Goal: Task Accomplishment & Management: Manage account settings

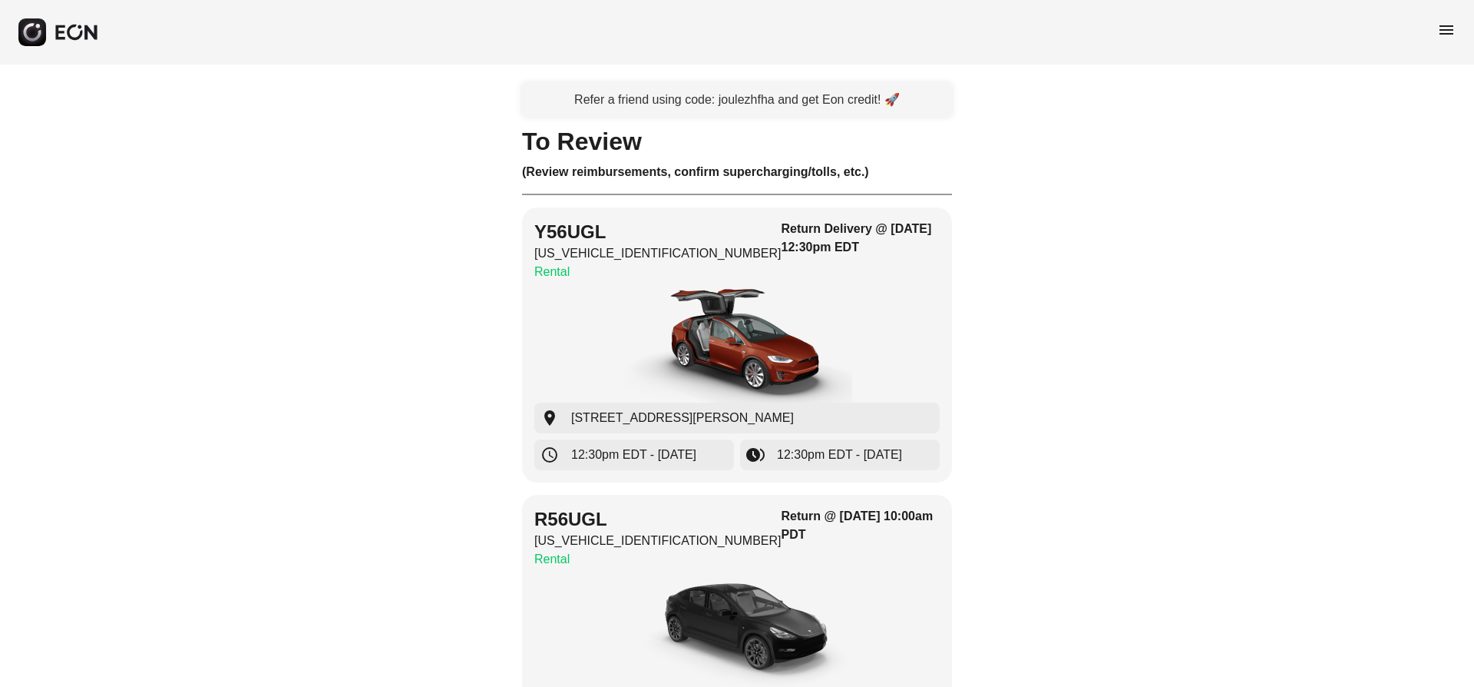
click at [1448, 27] on span "menu" at bounding box center [1447, 30] width 18 height 18
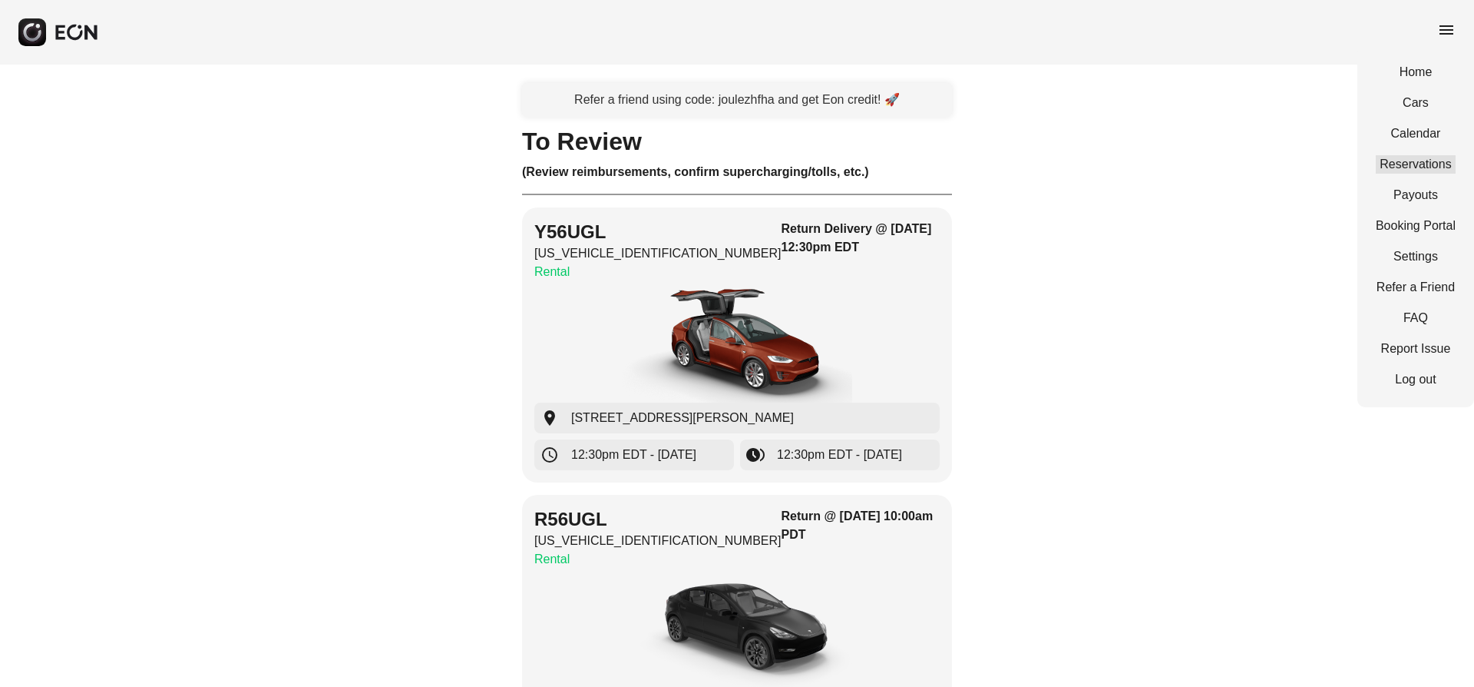
click at [1413, 161] on link "Reservations" at bounding box center [1416, 164] width 80 height 18
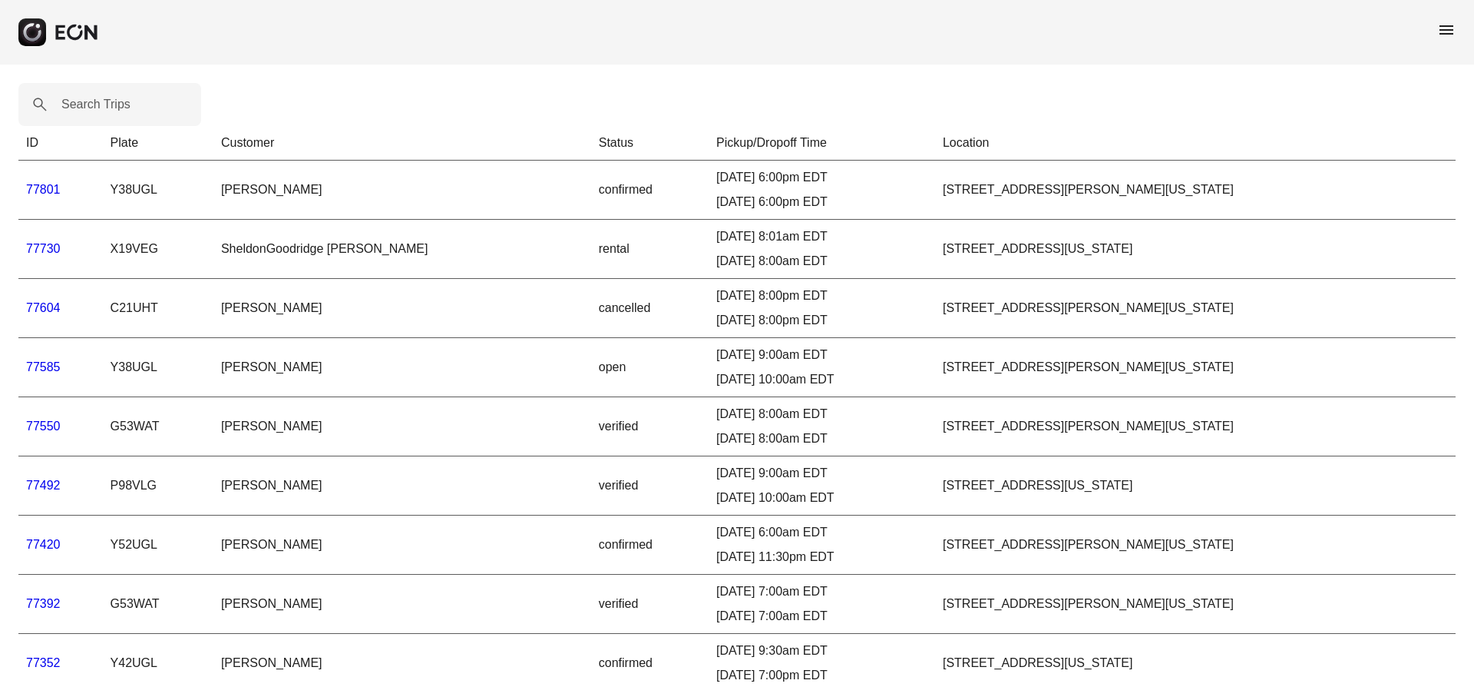
click at [50, 541] on link "77420" at bounding box center [43, 544] width 35 height 13
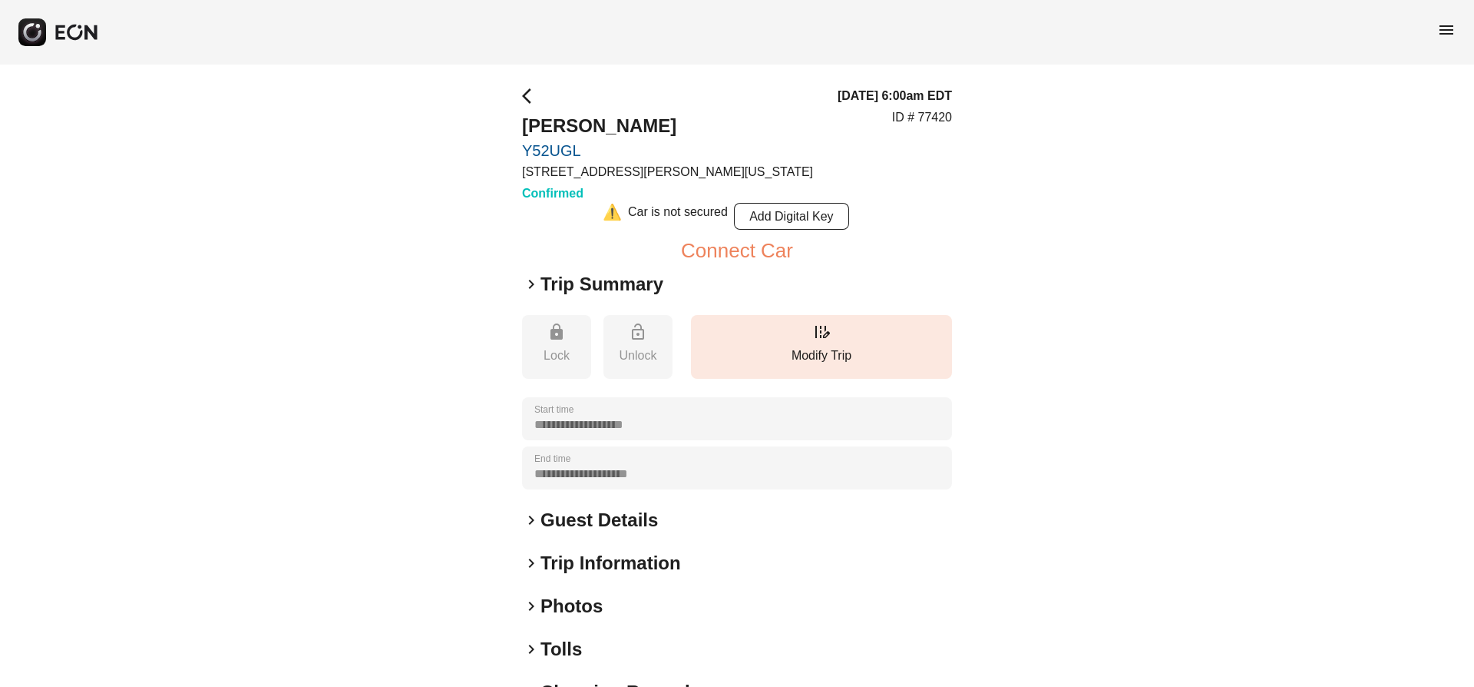
click at [551, 521] on h2 "Guest Details" at bounding box center [599, 520] width 117 height 25
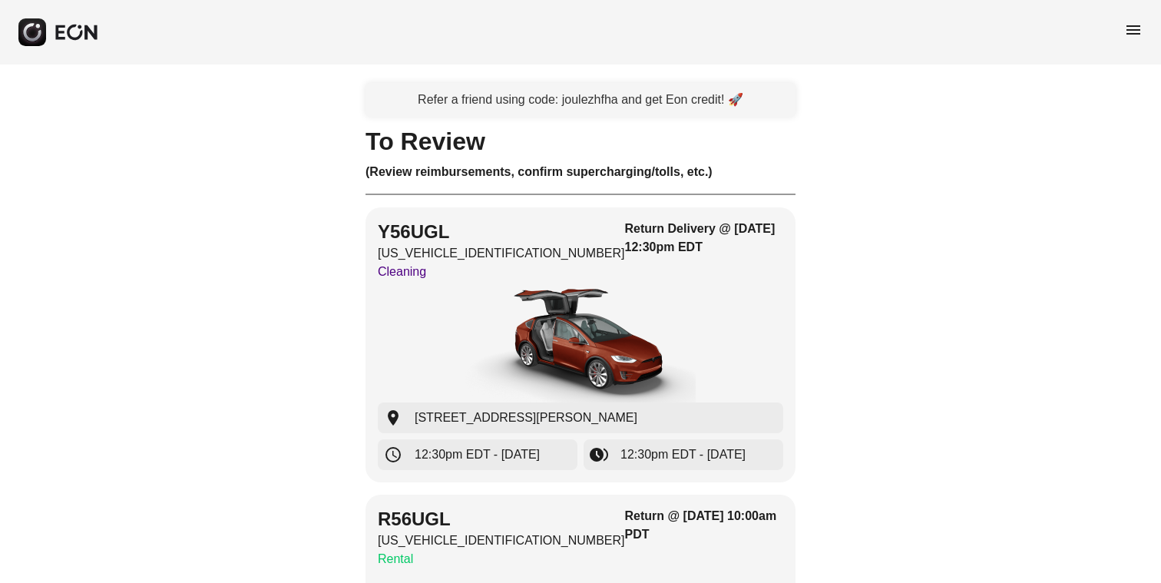
click at [1136, 29] on span "menu" at bounding box center [1133, 30] width 18 height 18
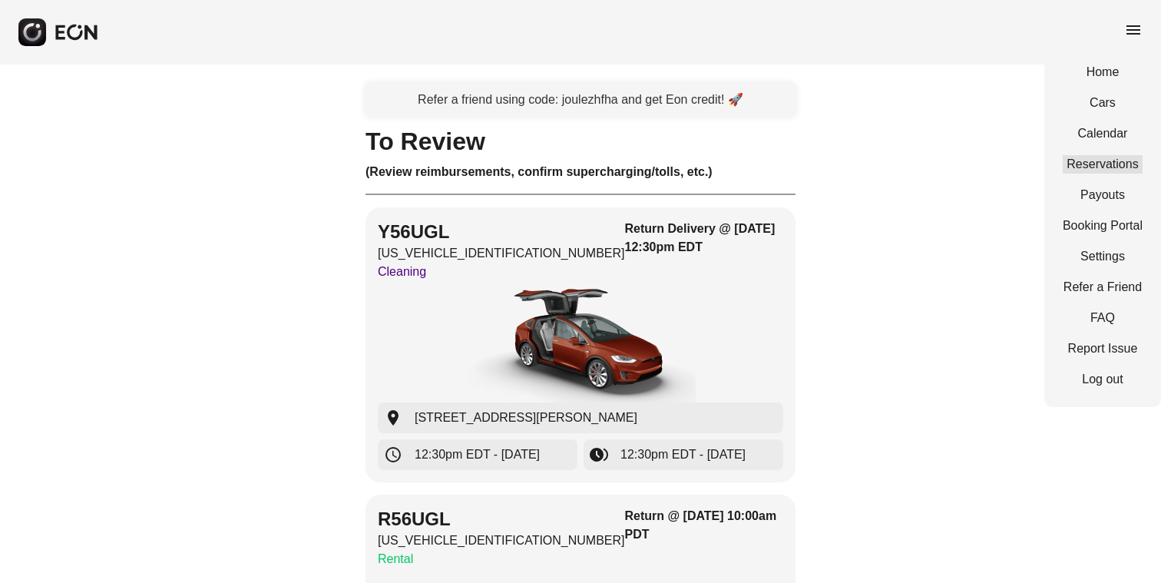
click at [1091, 164] on link "Reservations" at bounding box center [1103, 164] width 80 height 18
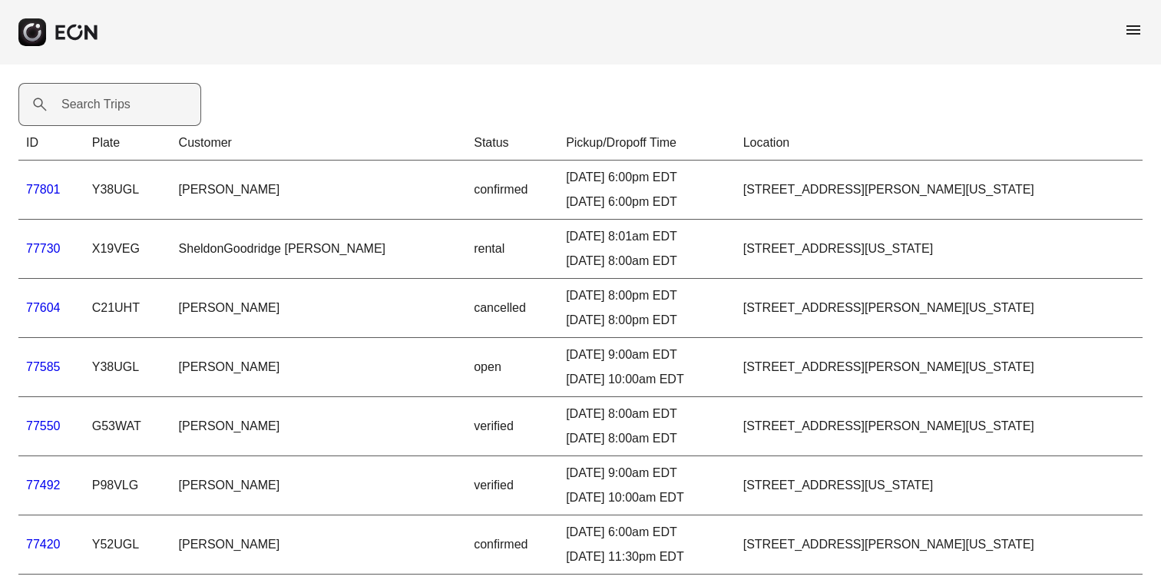
click at [65, 106] on label "Search Trips" at bounding box center [95, 104] width 69 height 18
click at [65, 106] on Trips "Search Trips" at bounding box center [109, 104] width 183 height 43
paste Trips "*****"
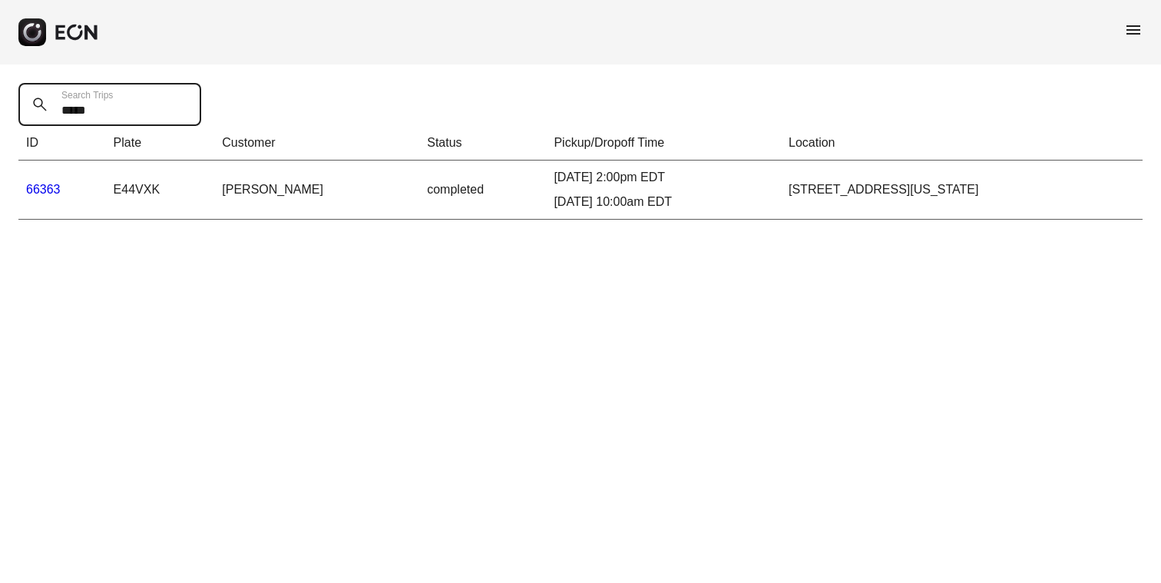
type Trips "*****"
click at [48, 186] on link "66363" at bounding box center [43, 189] width 35 height 13
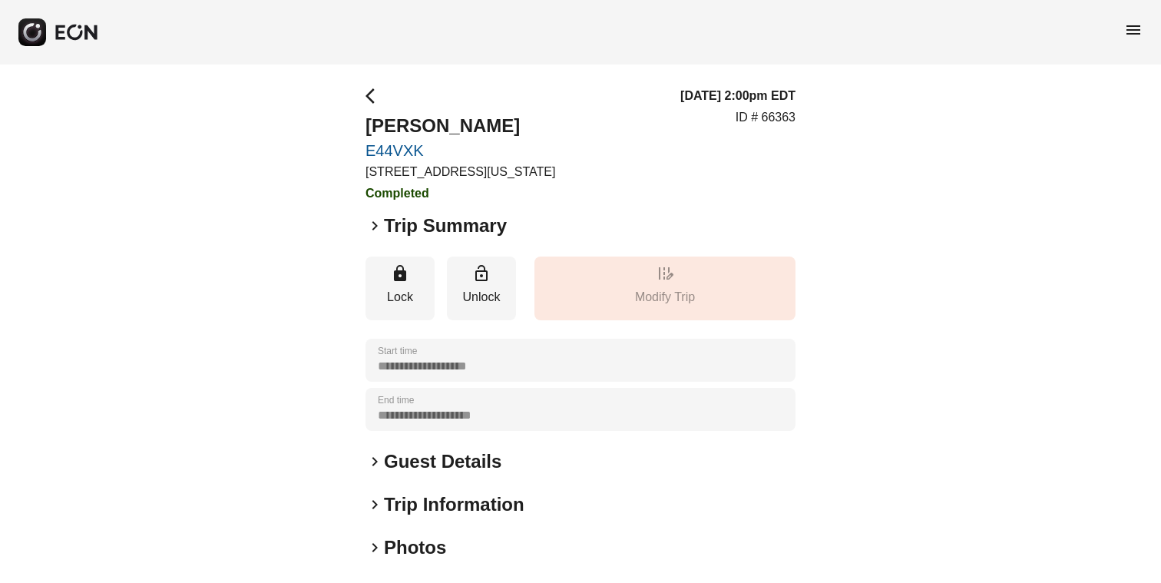
scroll to position [183, 0]
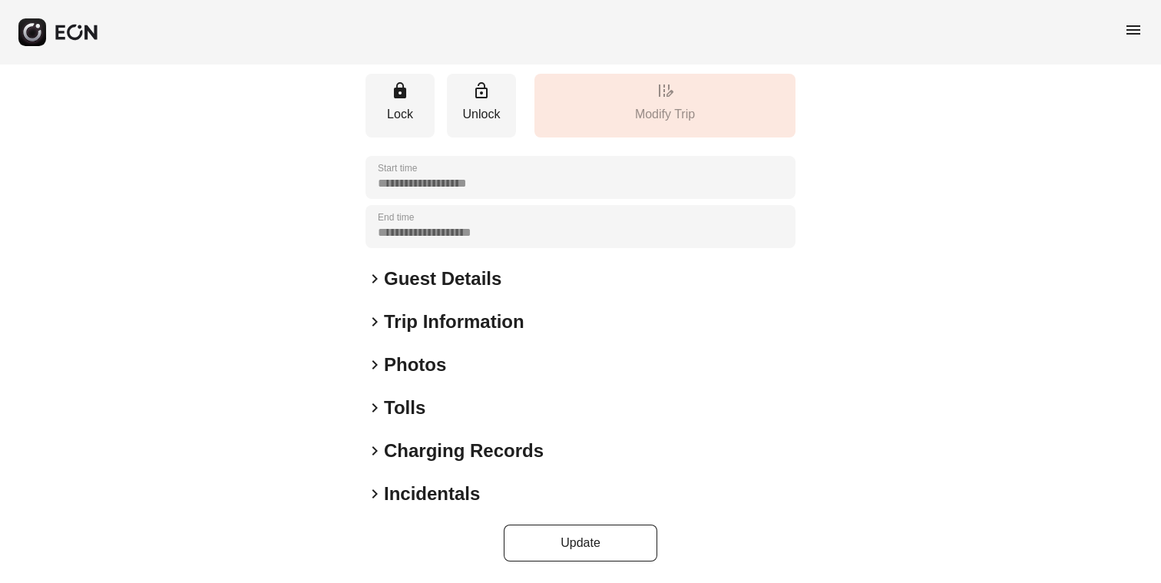
click at [370, 408] on span "keyboard_arrow_right" at bounding box center [375, 408] width 18 height 18
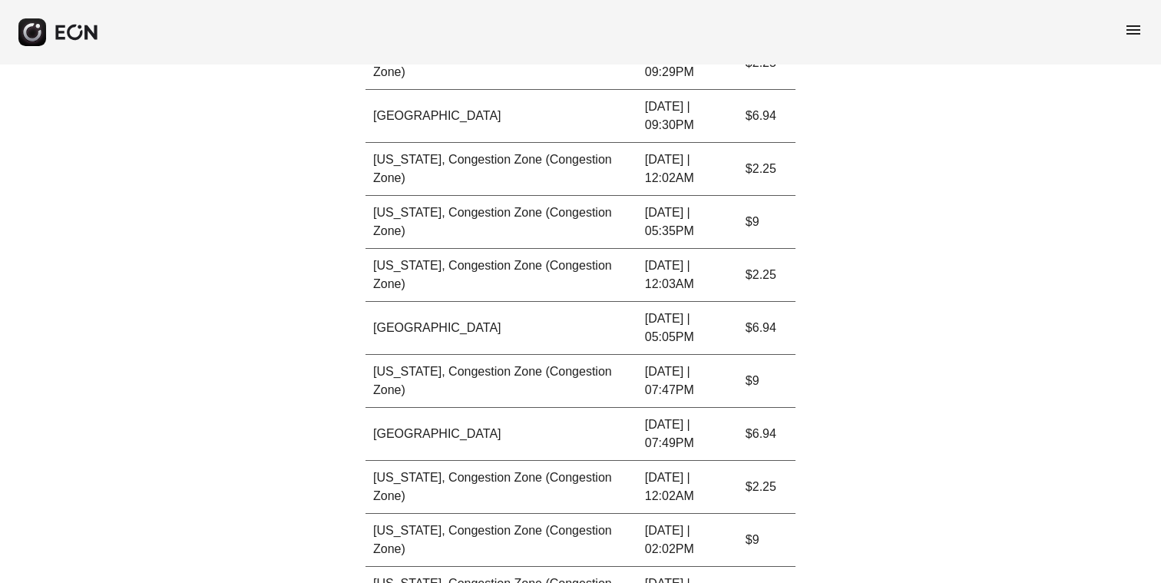
scroll to position [787, 0]
